Goal: Information Seeking & Learning: Learn about a topic

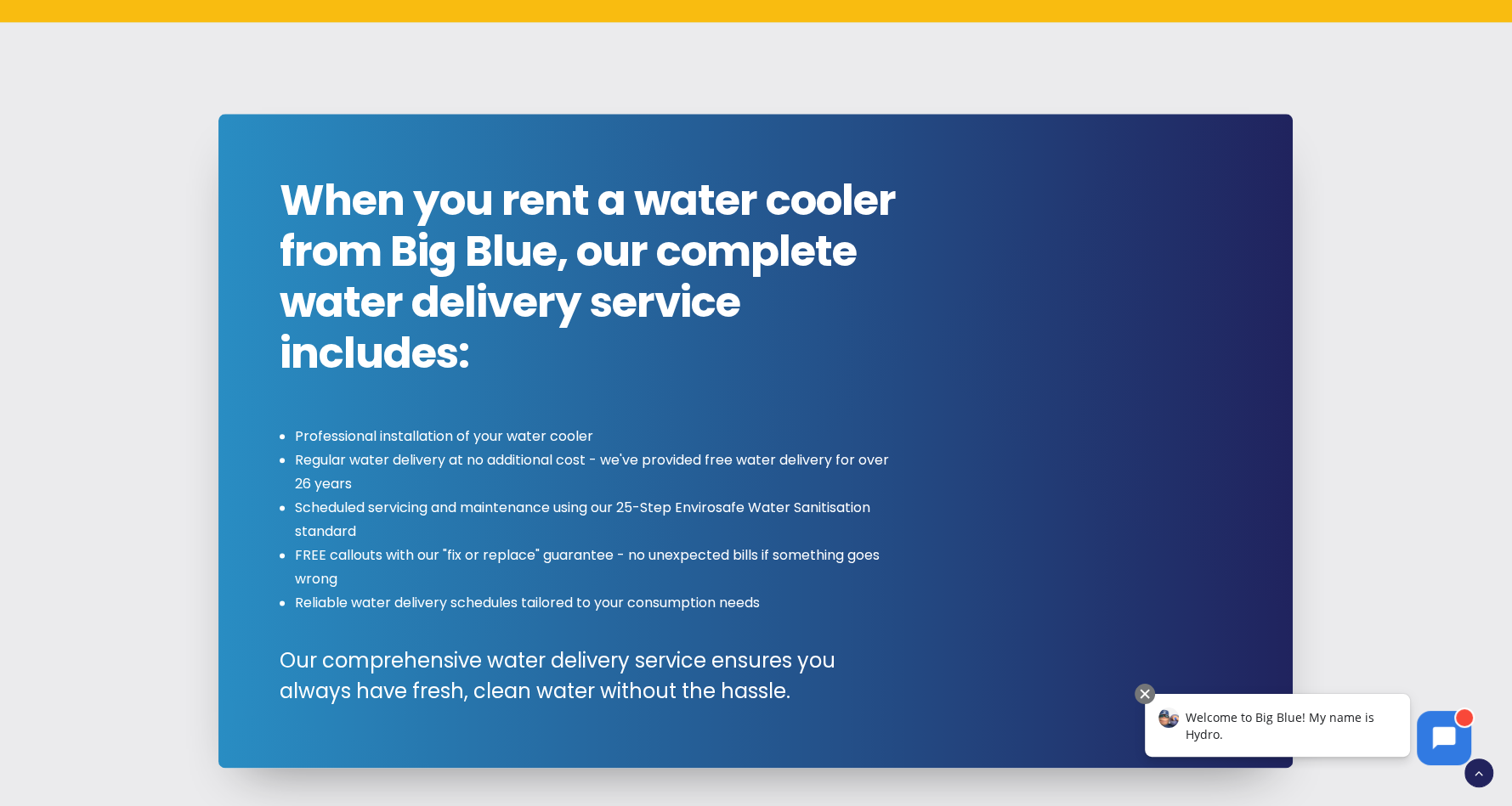
scroll to position [1795, 0]
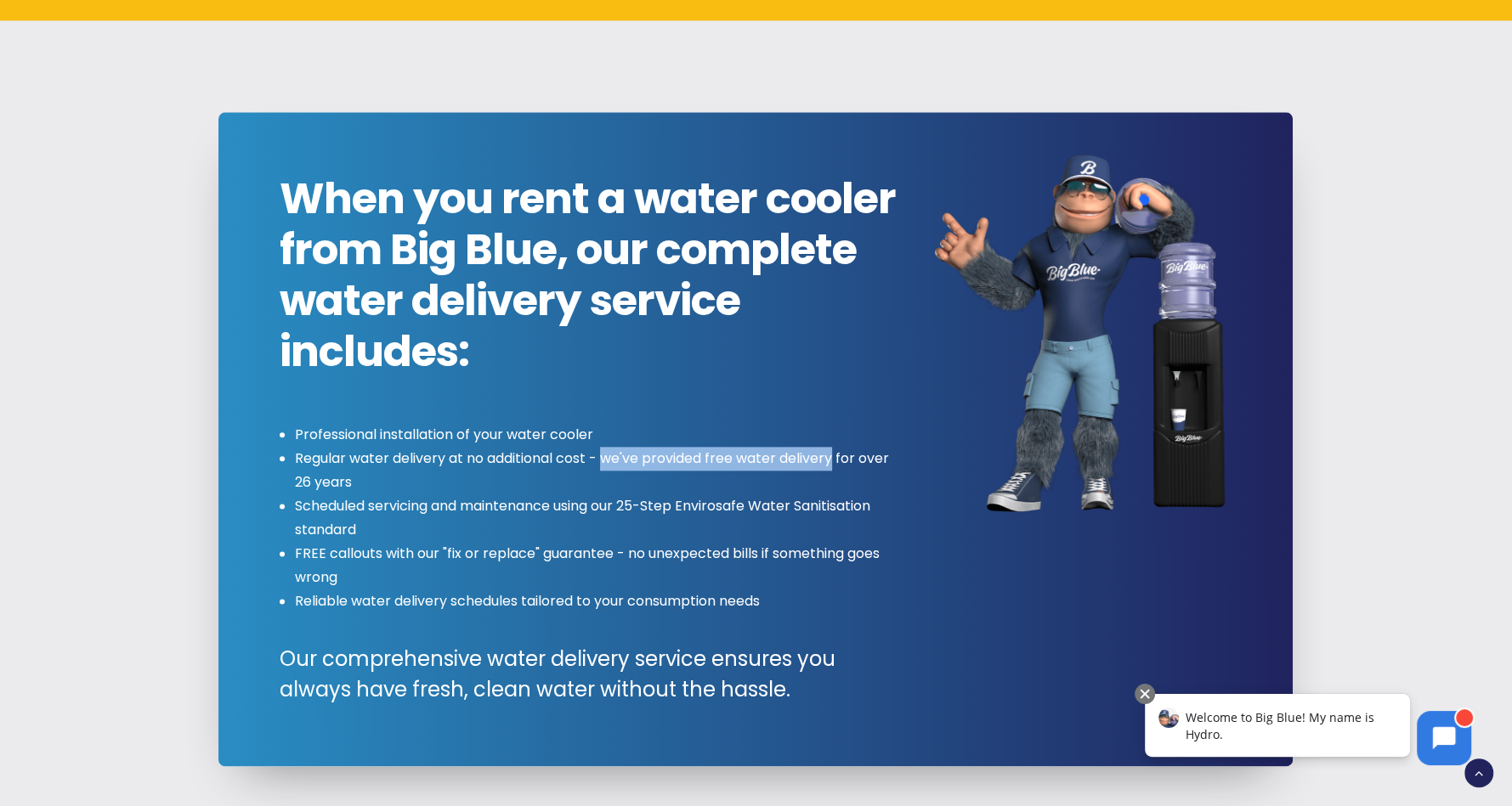
drag, startPoint x: 609, startPoint y: 461, endPoint x: 835, endPoint y: 454, distance: 226.1
click at [835, 454] on li "Regular water delivery at no additional cost - we've provided free water delive…" at bounding box center [599, 470] width 610 height 47
drag, startPoint x: 384, startPoint y: 466, endPoint x: 320, endPoint y: 461, distance: 64.2
click at [383, 466] on li "Regular water delivery at no additional cost - we've provided free water delive…" at bounding box center [599, 470] width 610 height 47
drag, startPoint x: 295, startPoint y: 461, endPoint x: 592, endPoint y: 457, distance: 297.0
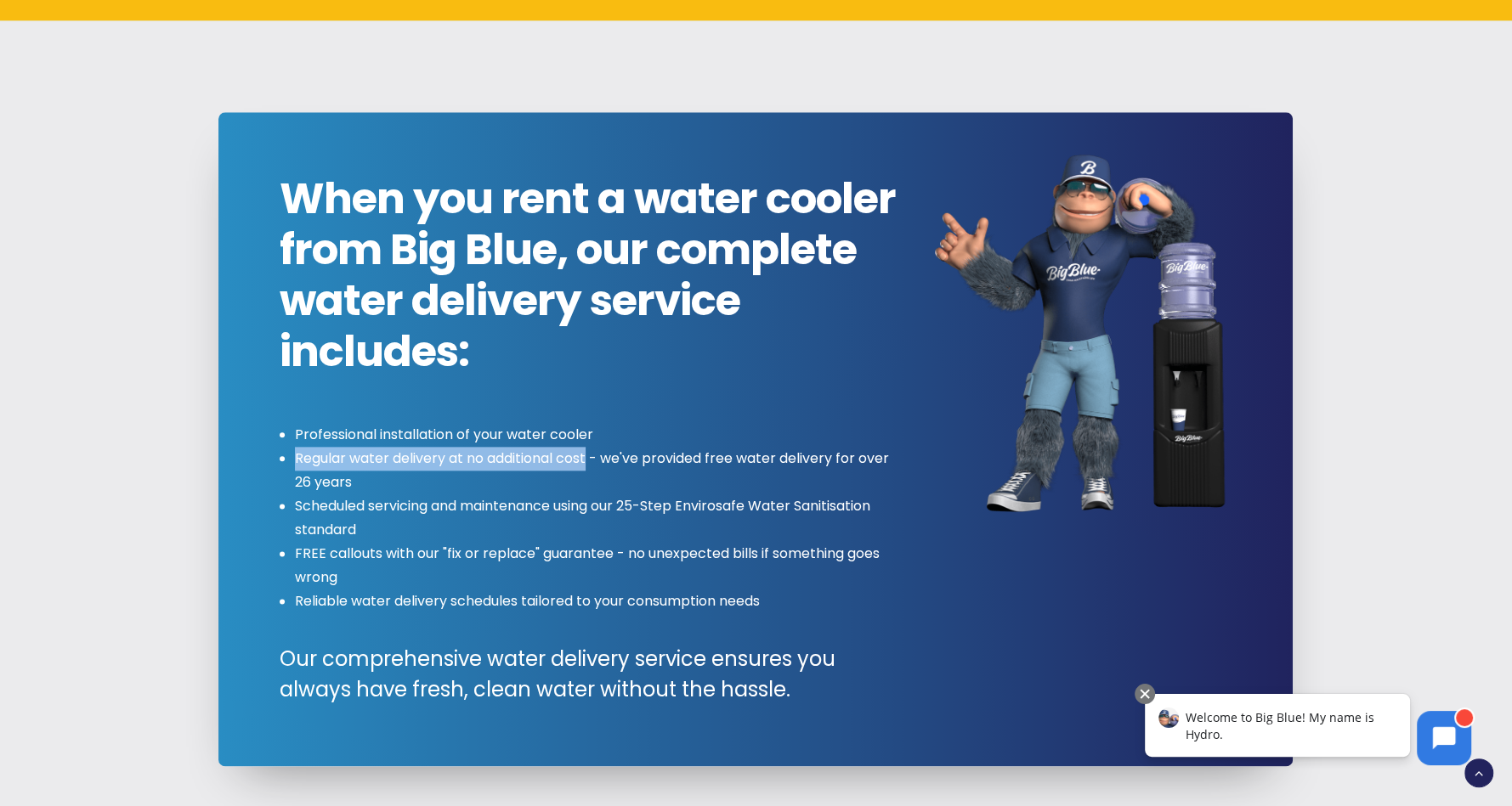
click at [592, 457] on li "Regular water delivery at no additional cost - we've provided free water delive…" at bounding box center [599, 470] width 610 height 47
copy li "Regular water delivery at no additional cost"
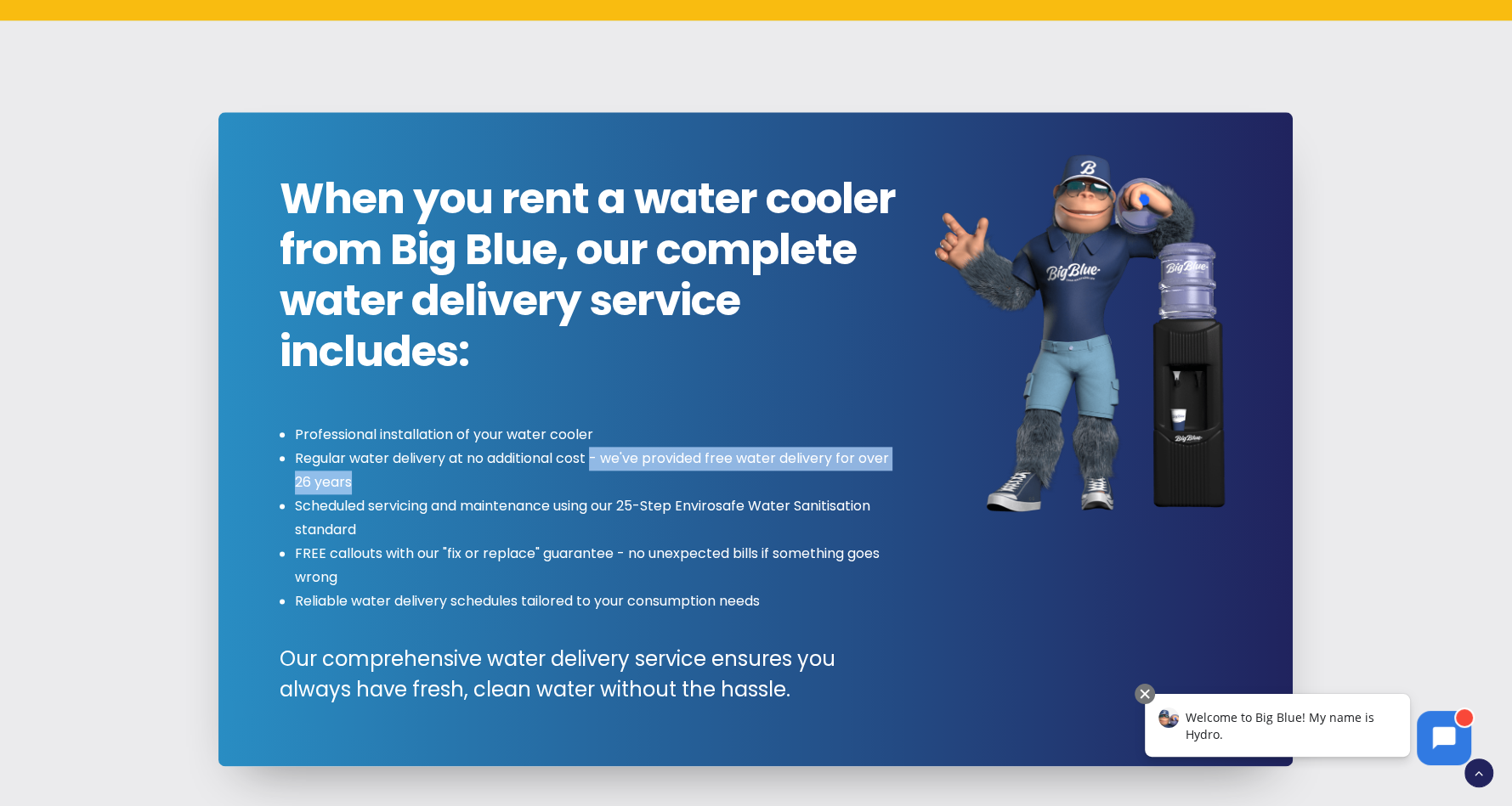
drag, startPoint x: 593, startPoint y: 459, endPoint x: 608, endPoint y: 476, distance: 22.7
click at [608, 476] on li "Regular water delivery at no additional cost - we've provided free water delive…" at bounding box center [599, 470] width 610 height 47
copy li "- we've provided free water delivery for over 26 years"
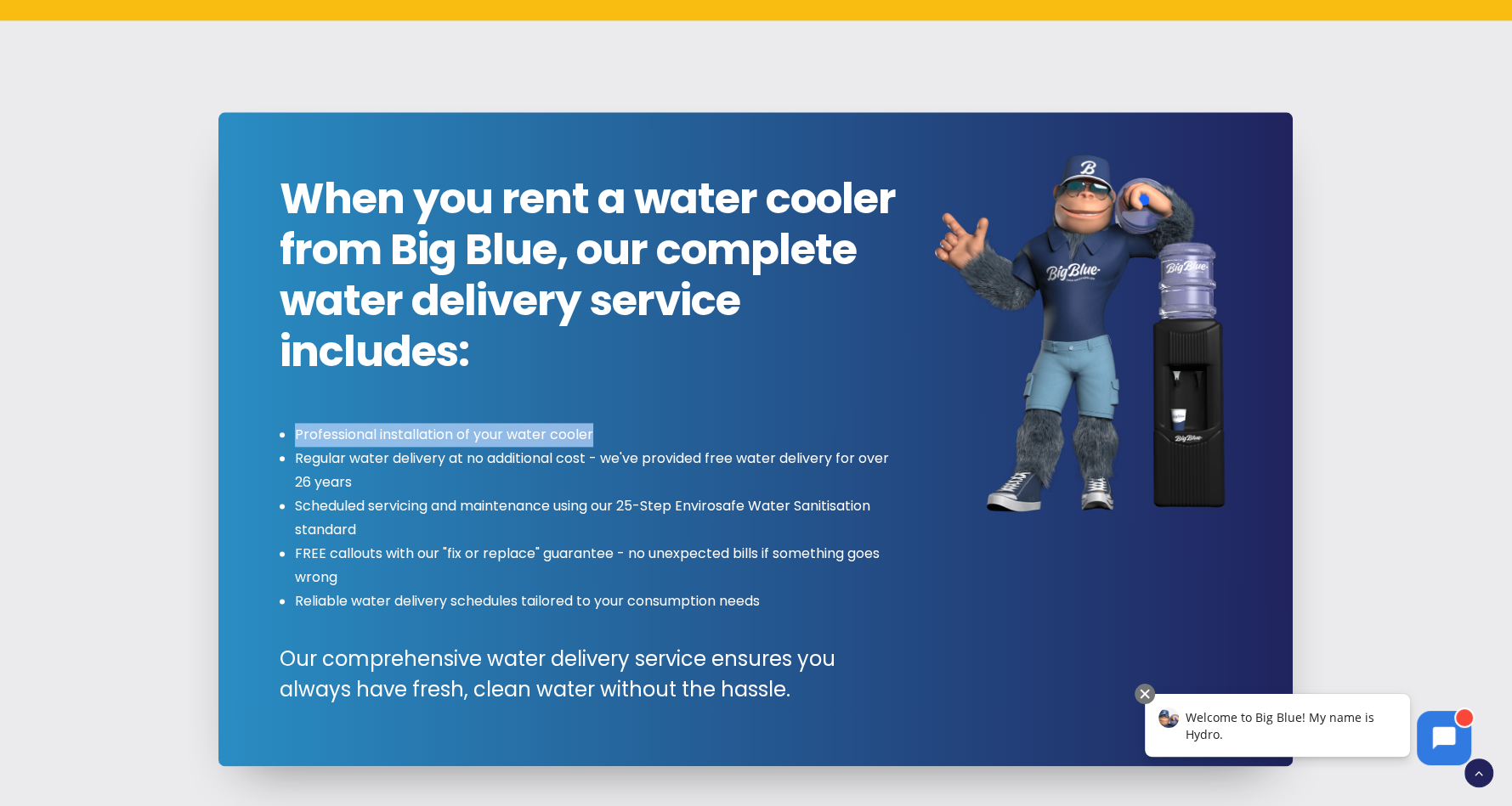
drag, startPoint x: 606, startPoint y: 435, endPoint x: 296, endPoint y: 436, distance: 310.0
click at [296, 436] on li "Professional installation of your water cooler" at bounding box center [599, 435] width 610 height 24
copy li "Professional installation of your water cooler"
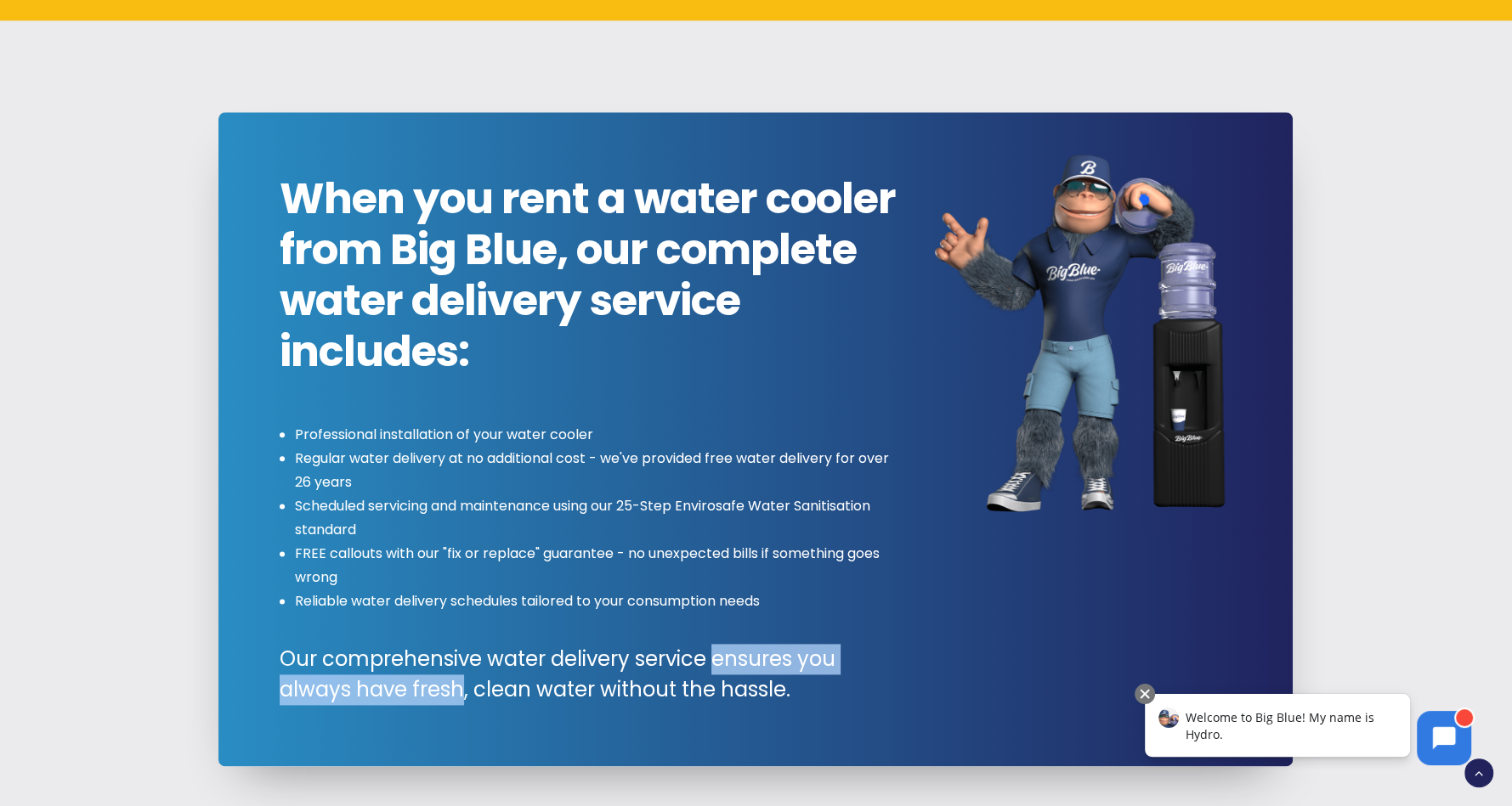
drag, startPoint x: 713, startPoint y: 656, endPoint x: 462, endPoint y: 682, distance: 252.3
click at [462, 682] on span "Our comprehensive water delivery service ensures you always have fresh, clean w…" at bounding box center [592, 674] width 625 height 61
copy span "ensures you always have fresh"
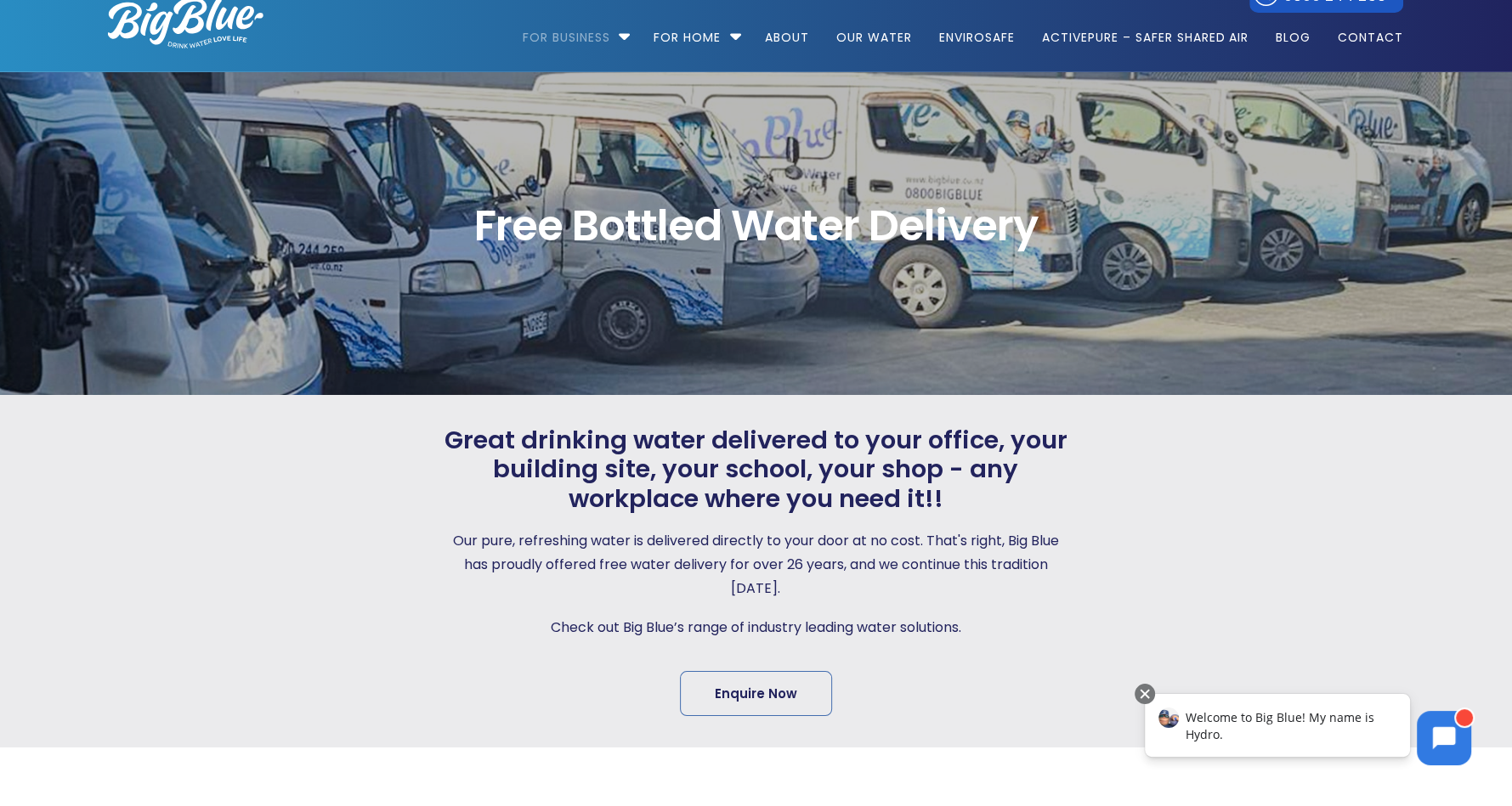
scroll to position [0, 0]
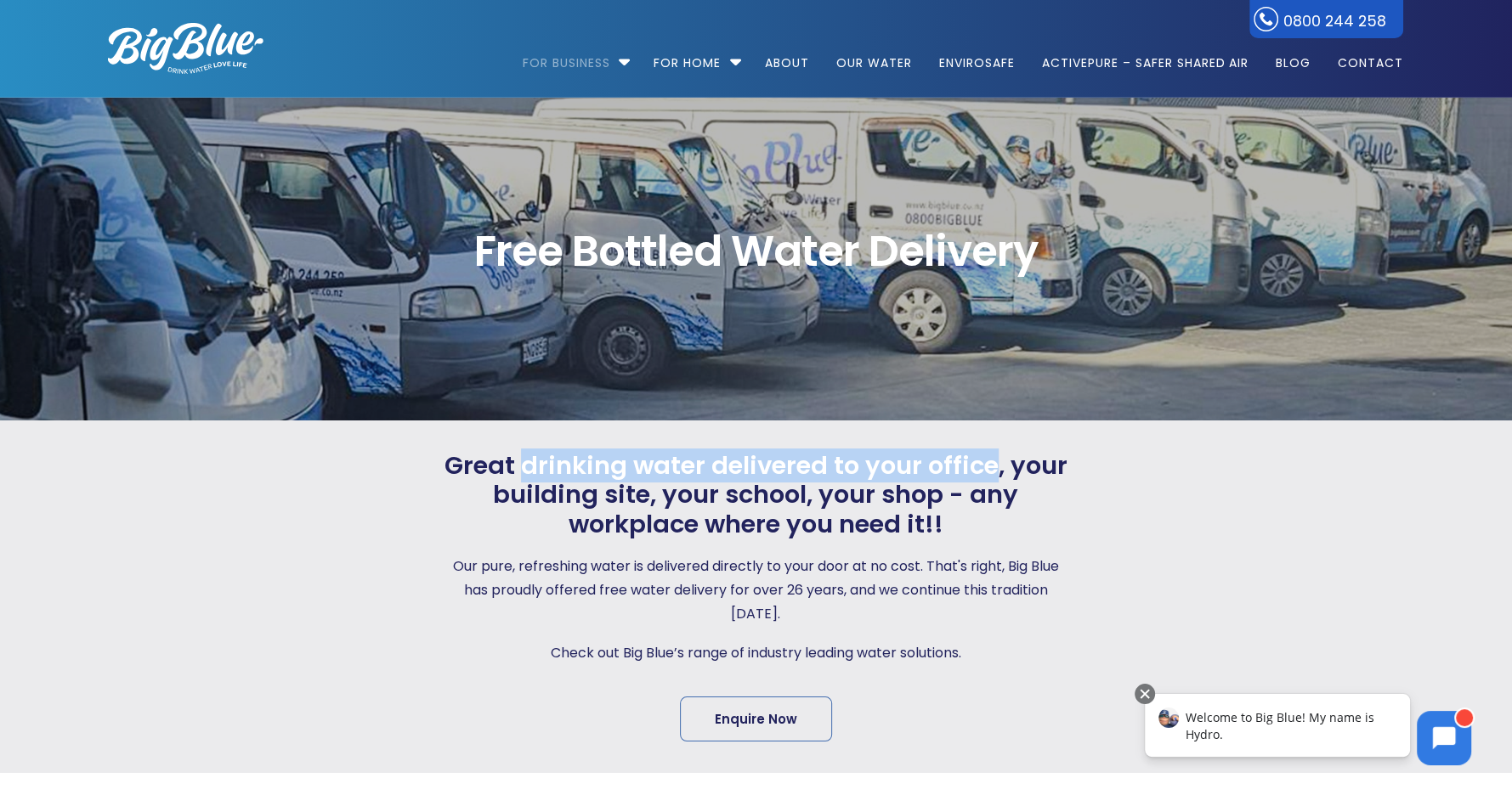
drag, startPoint x: 994, startPoint y: 468, endPoint x: 528, endPoint y: 461, distance: 466.1
click at [528, 461] on span "Great drinking water delivered to your office, your building site, your school,…" at bounding box center [756, 495] width 632 height 88
copy span "drinking water delivered to your office"
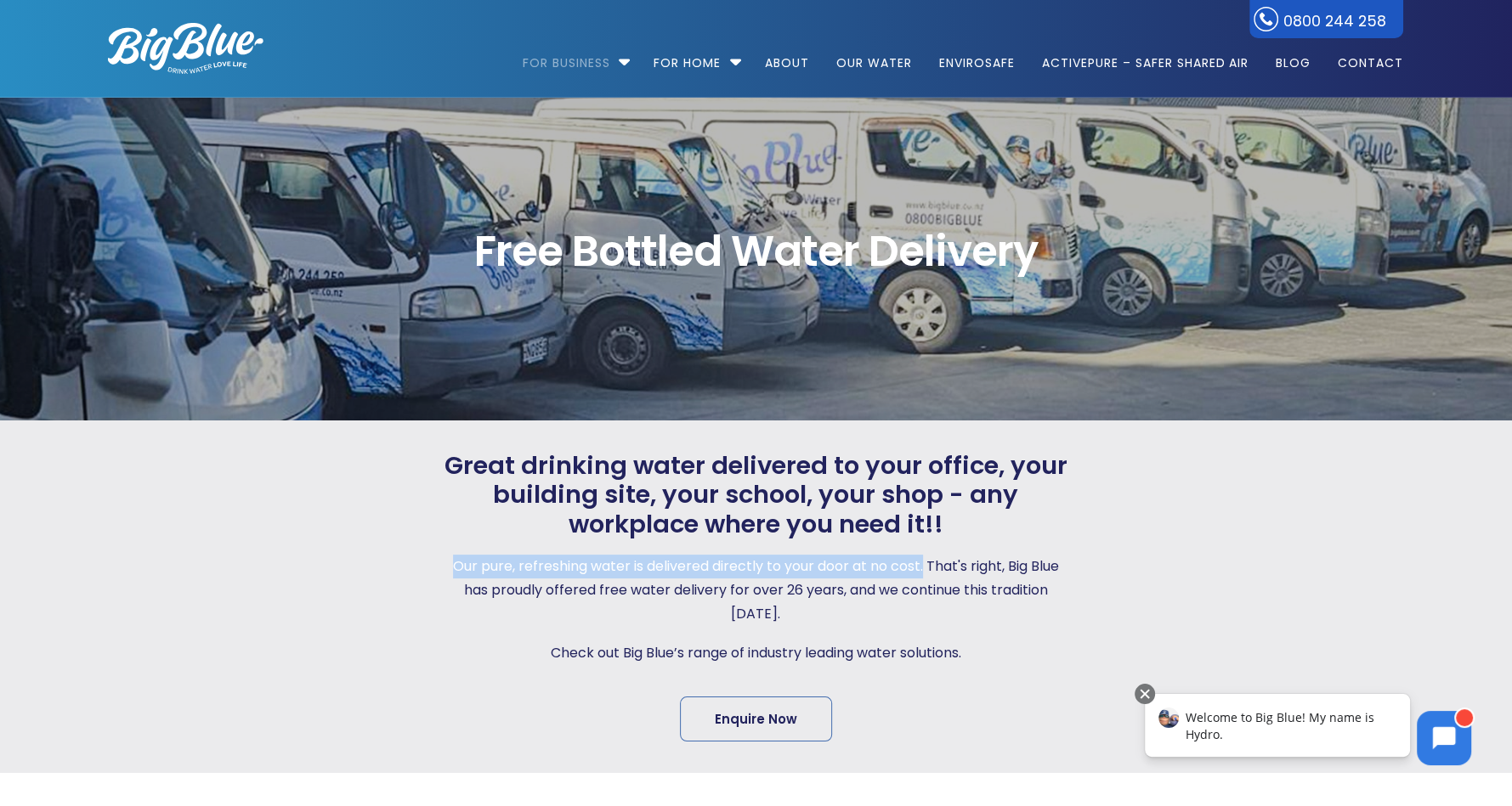
drag, startPoint x: 924, startPoint y: 568, endPoint x: 446, endPoint y: 558, distance: 478.1
click at [446, 558] on p "Our pure, refreshing water is delivered directly to your door at no cost. That'…" at bounding box center [756, 590] width 632 height 71
copy p "Our pure, refreshing water is delivered directly to your door at no cost."
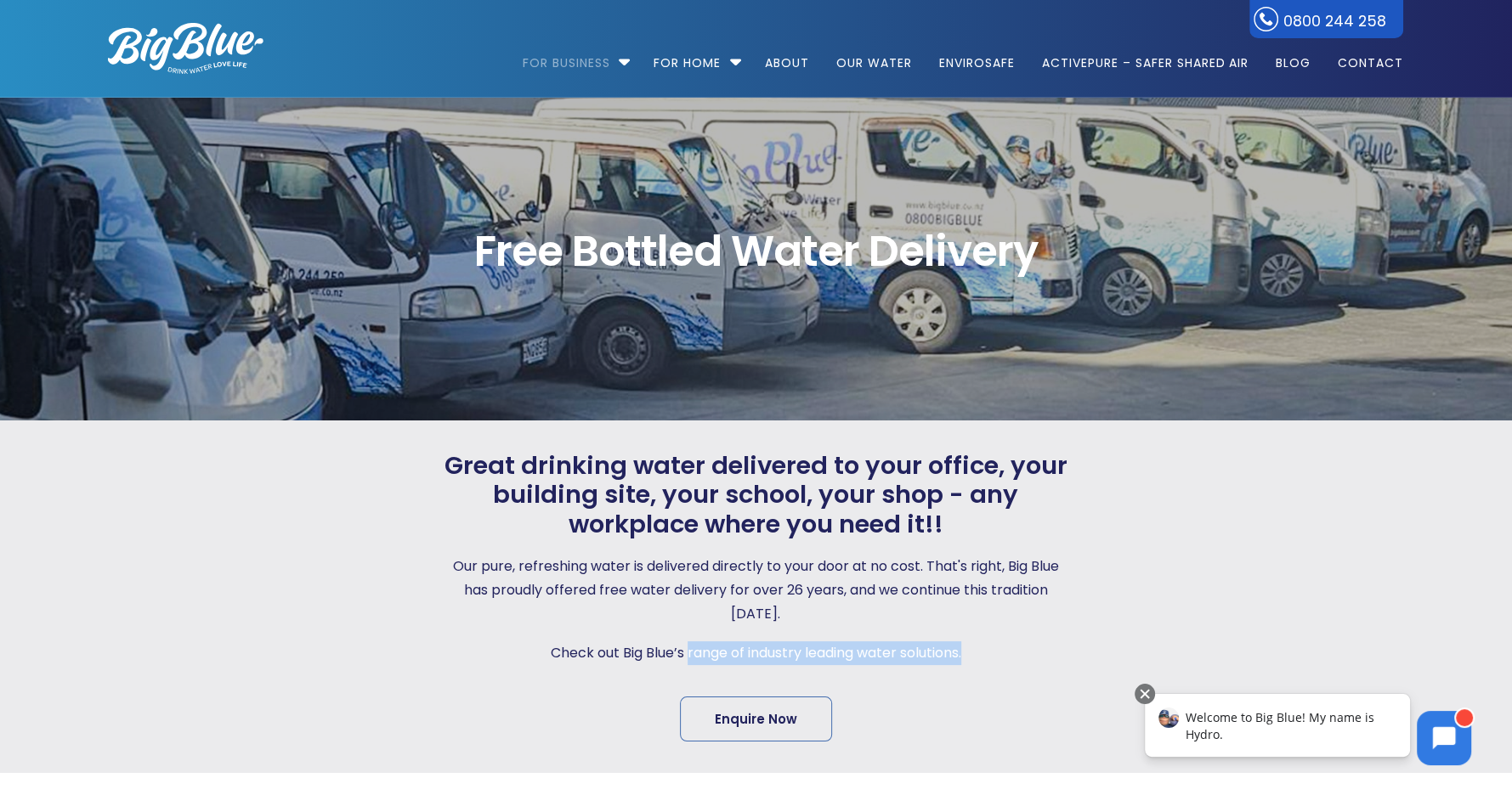
drag, startPoint x: 962, startPoint y: 652, endPoint x: 685, endPoint y: 649, distance: 277.0
click at [685, 649] on p "Check out Big Blue’s range of industry leading water solutions." at bounding box center [756, 653] width 632 height 24
copy p "range of industry leading water solutions."
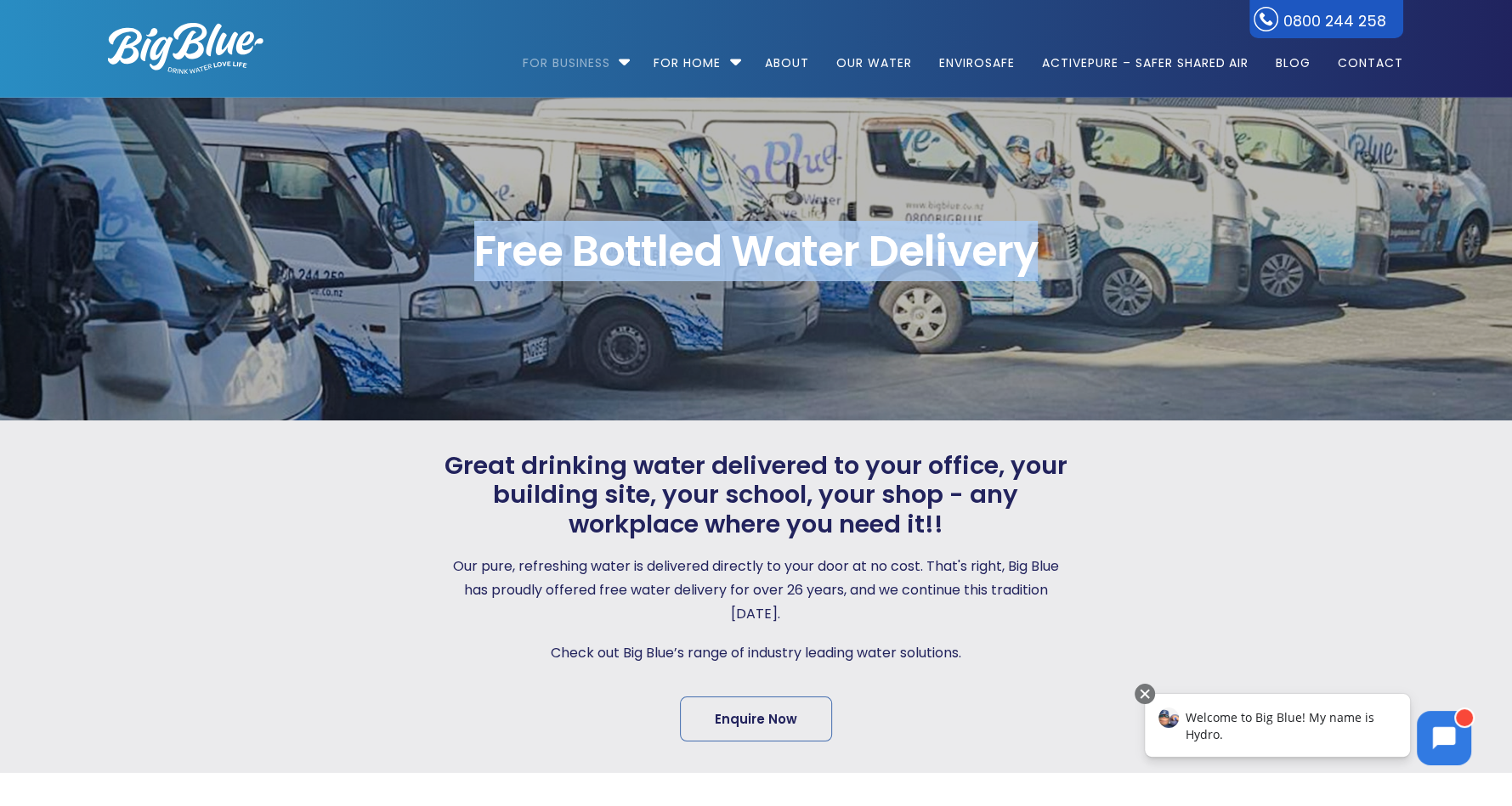
drag, startPoint x: 1032, startPoint y: 251, endPoint x: 471, endPoint y: 260, distance: 561.1
click at [471, 260] on span "Free Bottled Water Delivery" at bounding box center [756, 251] width 1296 height 42
copy span "Free Bottled Water Delivery"
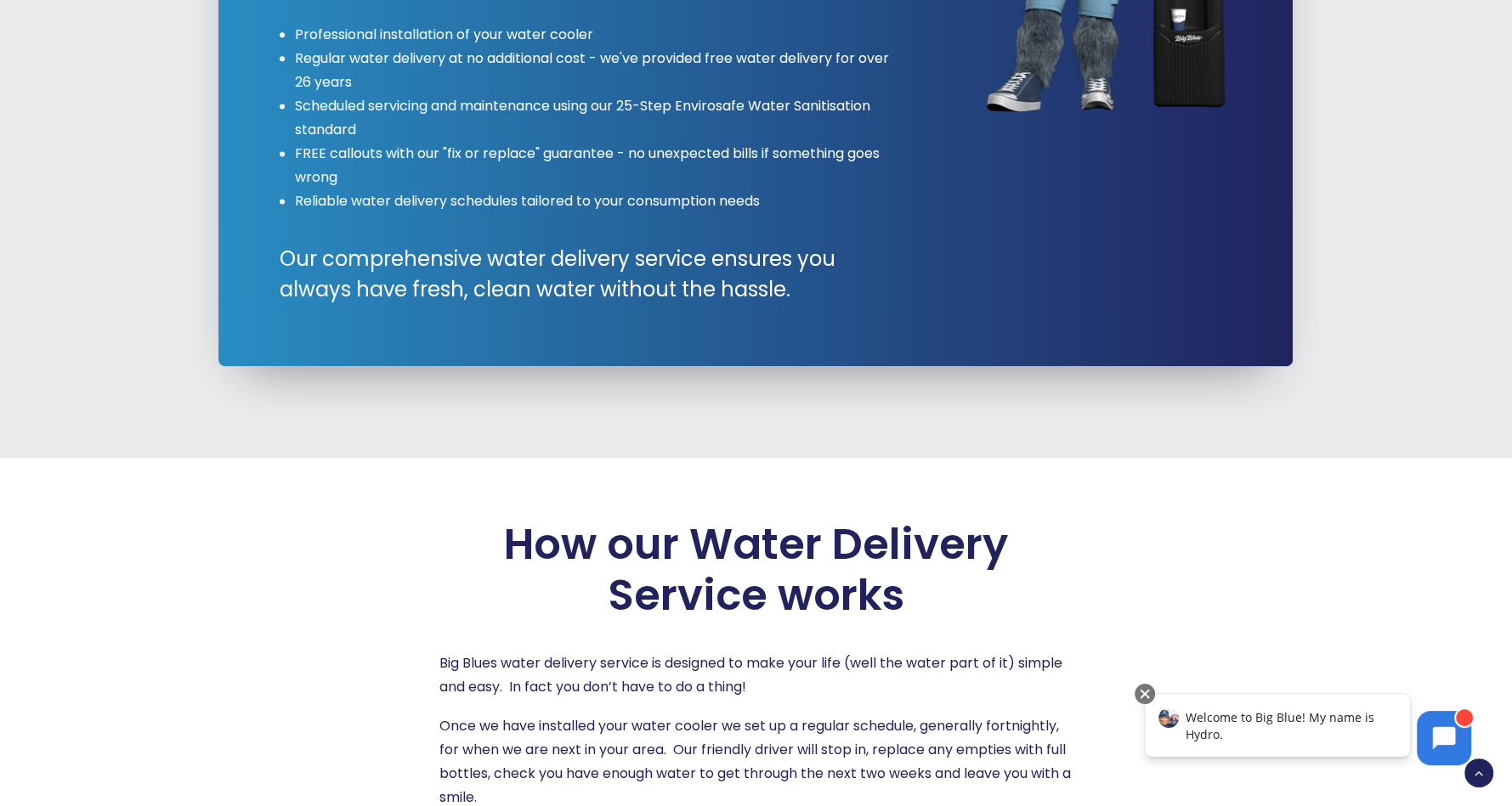
scroll to position [1960, 0]
